Goal: Register for event/course

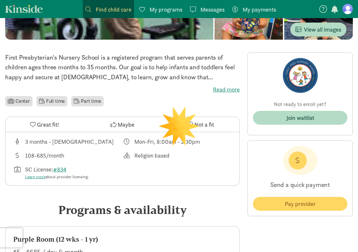
scroll to position [131, 0]
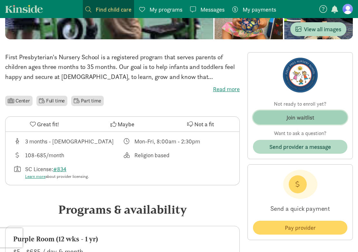
click at [287, 116] on div "Join waitlist" at bounding box center [300, 117] width 28 height 9
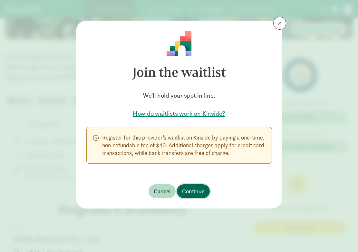
click at [200, 190] on span "Continue" at bounding box center [193, 191] width 23 height 9
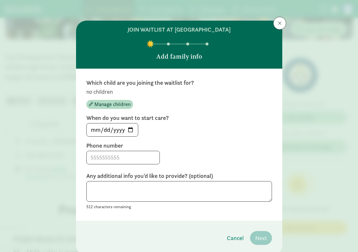
scroll to position [24, 0]
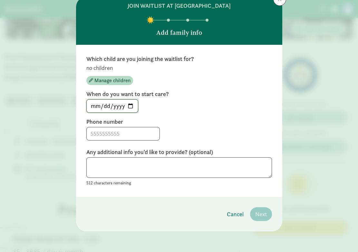
click at [129, 105] on input "[DATE]" at bounding box center [112, 106] width 51 height 13
type input "[DATE]"
click at [116, 134] on input at bounding box center [123, 133] width 73 height 13
type input "8643138568"
click at [185, 201] on footer "Cancel Next" at bounding box center [179, 214] width 206 height 34
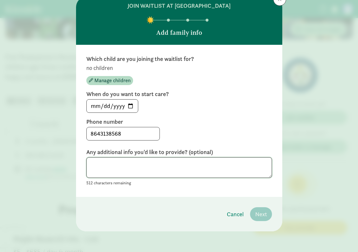
click at [187, 174] on textarea at bounding box center [179, 167] width 186 height 21
click at [120, 81] on span "Manage children" at bounding box center [112, 81] width 36 height 8
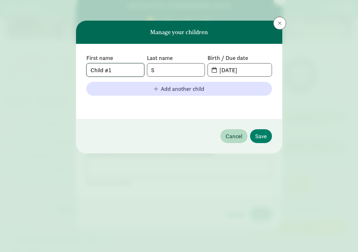
click at [117, 74] on input "Child #1" at bounding box center [115, 69] width 57 height 13
type input "Easton"
type input "[PERSON_NAME]"
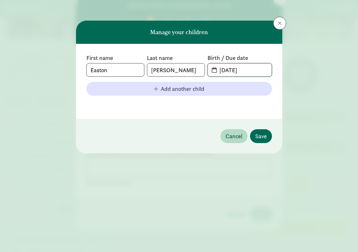
type input "[DATE]"
click at [256, 129] on button "Save" at bounding box center [261, 136] width 22 height 14
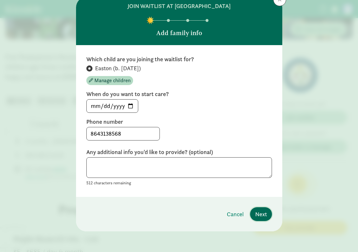
click at [269, 212] on button "Next" at bounding box center [261, 214] width 22 height 14
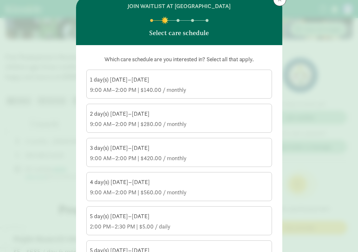
scroll to position [36, 0]
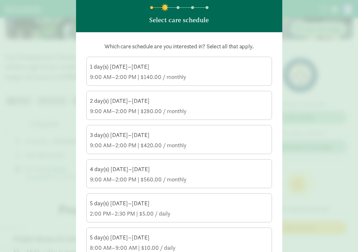
click at [149, 105] on div "2 day(s) [DATE]–[DATE] 9:00 AM–2:00 PM | $280.00 / monthly" at bounding box center [179, 106] width 178 height 18
click at [0, 0] on input "2 day(s) [DATE]–[DATE] 9:00 AM–2:00 PM | $280.00 / monthly" at bounding box center [0, 0] width 0 height 0
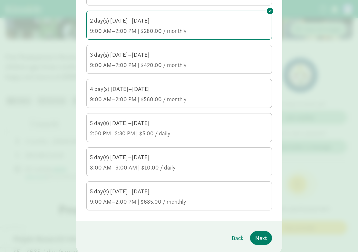
scroll to position [126, 0]
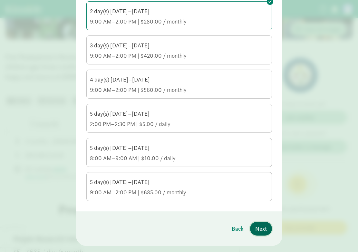
click at [265, 229] on span "Next" at bounding box center [261, 228] width 12 height 9
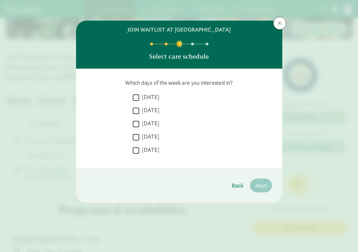
click at [136, 99] on input "[DATE]" at bounding box center [136, 97] width 6 height 9
checkbox input "true"
click at [136, 106] on input "[DATE]" at bounding box center [136, 110] width 6 height 9
checkbox input "true"
click at [135, 121] on input "[DATE]" at bounding box center [136, 124] width 6 height 9
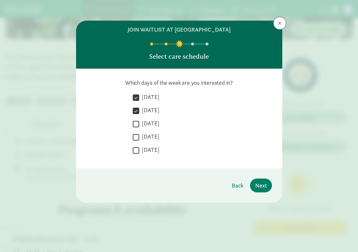
checkbox input "true"
click at [134, 136] on input "[DATE]" at bounding box center [136, 137] width 6 height 9
checkbox input "true"
click at [134, 151] on input "[DATE]" at bounding box center [136, 150] width 6 height 9
checkbox input "true"
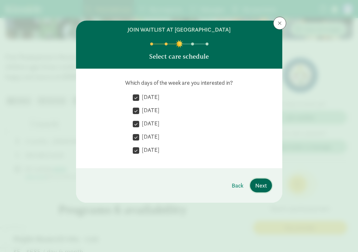
click at [262, 186] on span "Next" at bounding box center [261, 185] width 12 height 9
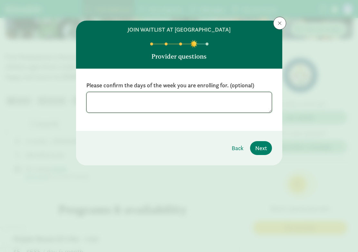
click at [149, 98] on textarea at bounding box center [179, 102] width 186 height 21
click at [141, 97] on textarea "I am flexible, any two days would be fine! :)" at bounding box center [179, 102] width 186 height 21
type textarea "I am flexible, any two of the week days would be fine! :)"
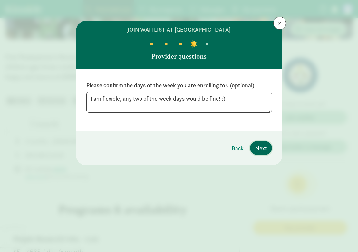
click at [264, 146] on span "Next" at bounding box center [261, 148] width 12 height 9
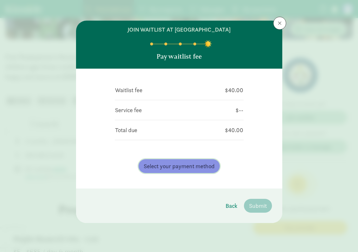
click at [196, 171] on button "Select your payment method" at bounding box center [179, 166] width 81 height 14
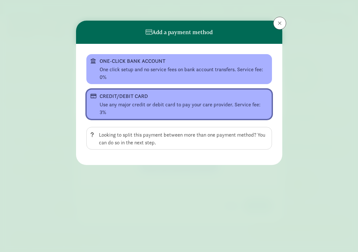
click at [158, 95] on div "CREDIT/DEBIT CARD" at bounding box center [179, 96] width 158 height 8
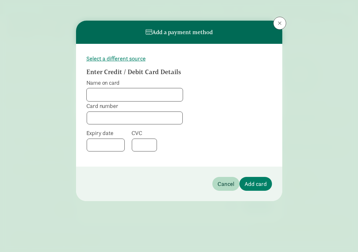
click at [139, 93] on input "Name on card" at bounding box center [135, 94] width 96 height 13
click at [152, 92] on input "Name on card" at bounding box center [135, 94] width 96 height 13
type input "[PERSON_NAME]"
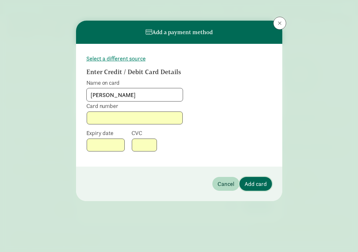
click at [253, 185] on span "Add card" at bounding box center [255, 183] width 22 height 9
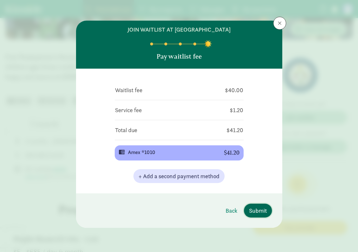
click at [259, 210] on span "Submit" at bounding box center [258, 210] width 18 height 9
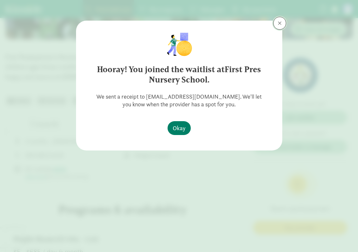
click at [284, 20] on button at bounding box center [279, 23] width 13 height 13
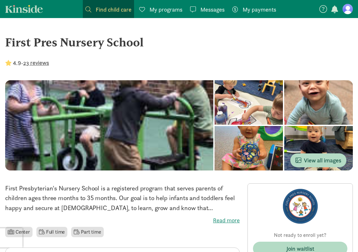
click at [349, 5] on figure at bounding box center [347, 9] width 10 height 10
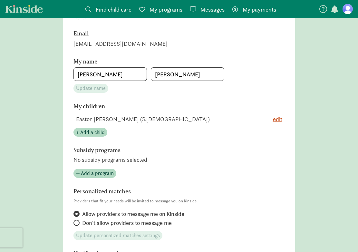
scroll to position [76, 0]
